Goal: Task Accomplishment & Management: Use online tool/utility

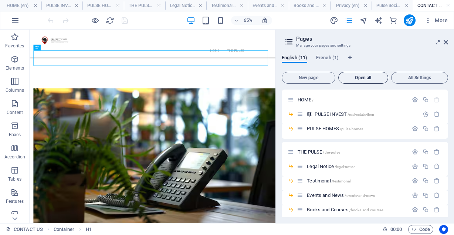
scroll to position [260, 0]
